Goal: Task Accomplishment & Management: Manage account settings

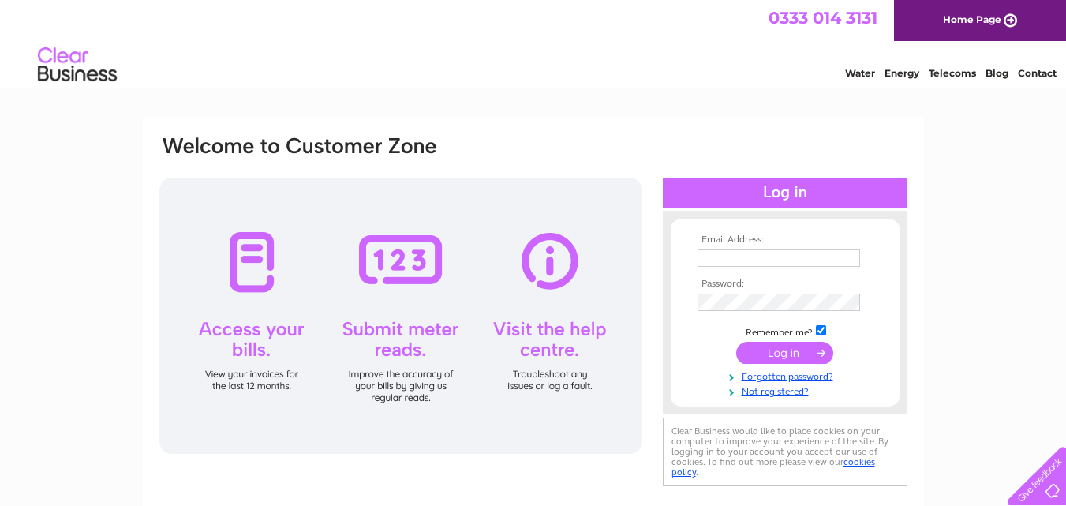
click at [744, 257] on input "text" at bounding box center [779, 257] width 163 height 17
type input "stuart@artstuart.com"
click at [778, 353] on input "submit" at bounding box center [785, 354] width 97 height 22
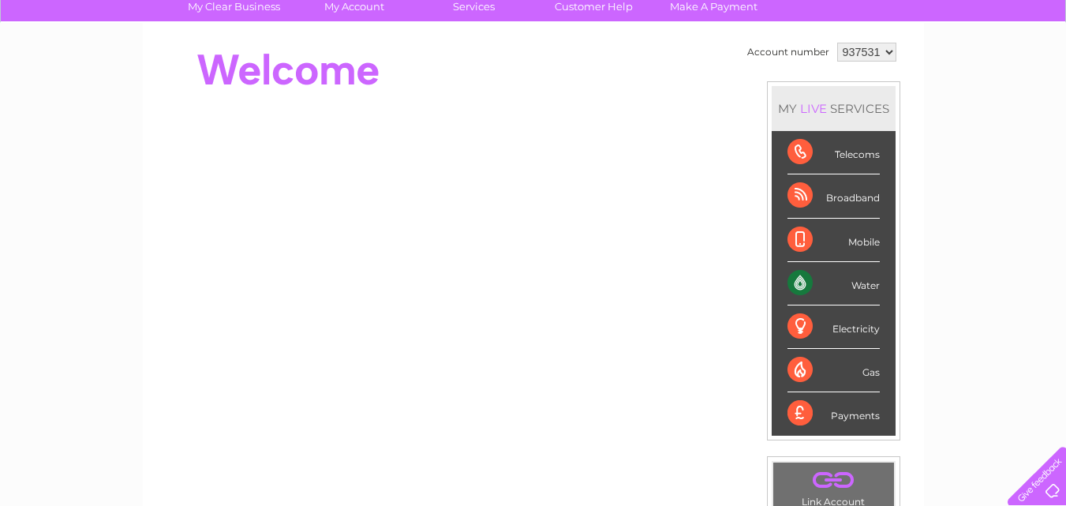
scroll to position [135, 0]
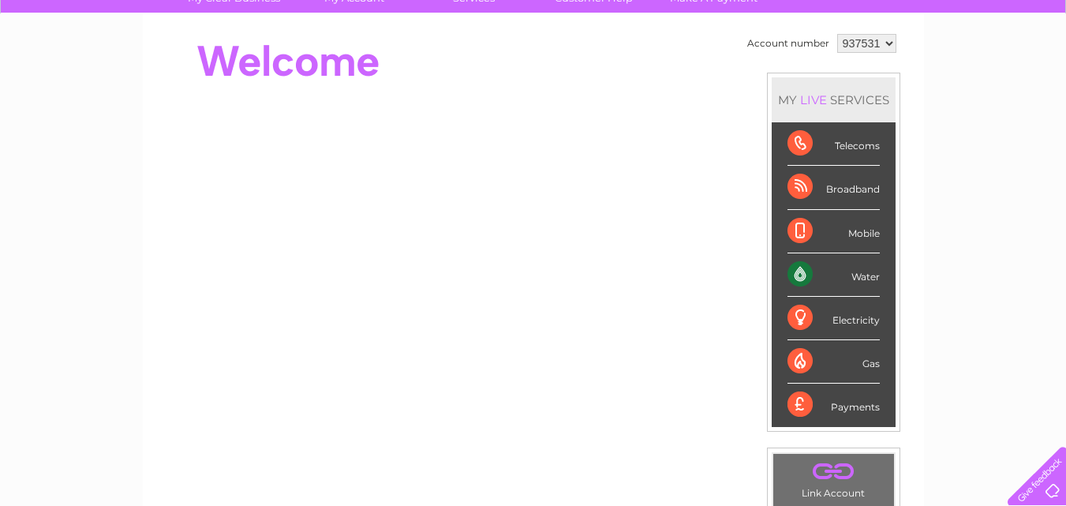
click at [798, 271] on div "Water" at bounding box center [834, 274] width 92 height 43
drag, startPoint x: 864, startPoint y: 271, endPoint x: 695, endPoint y: 227, distance: 174.4
click at [868, 266] on div "Water" at bounding box center [834, 274] width 92 height 43
